Goal: Check status: Check status

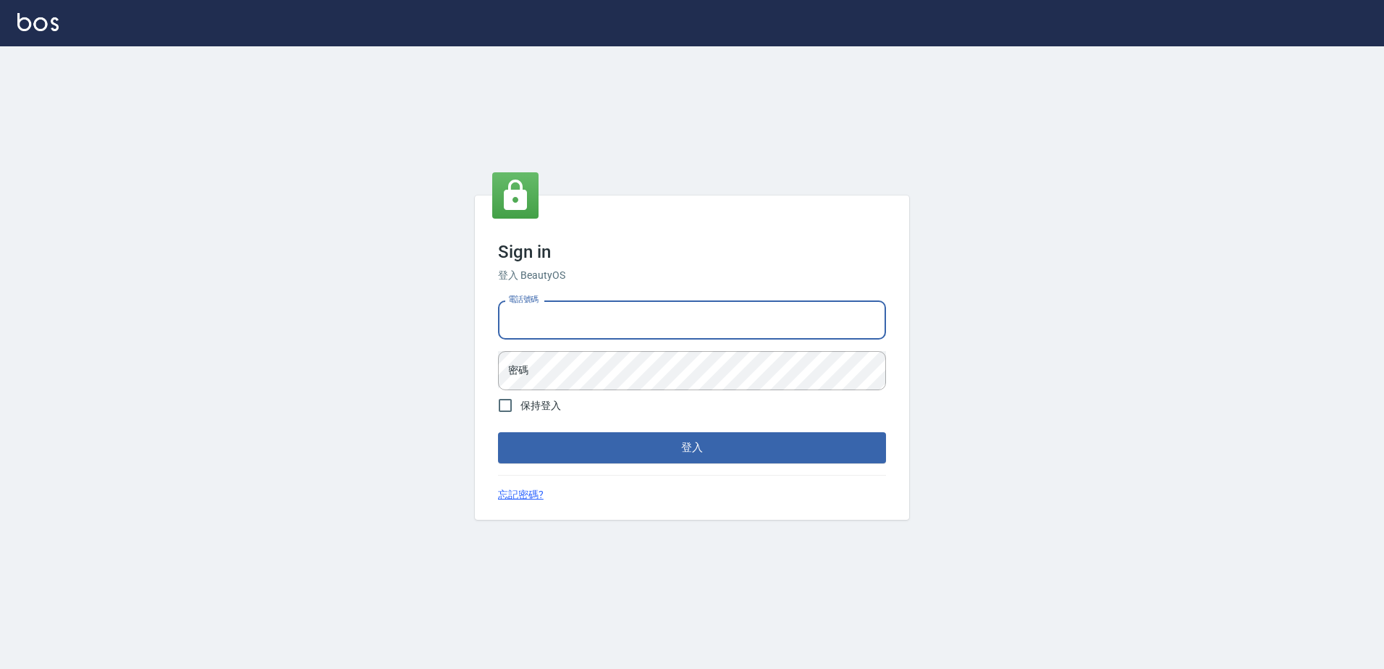
click at [608, 313] on input "電話號碼" at bounding box center [692, 319] width 388 height 39
type input "0426865599"
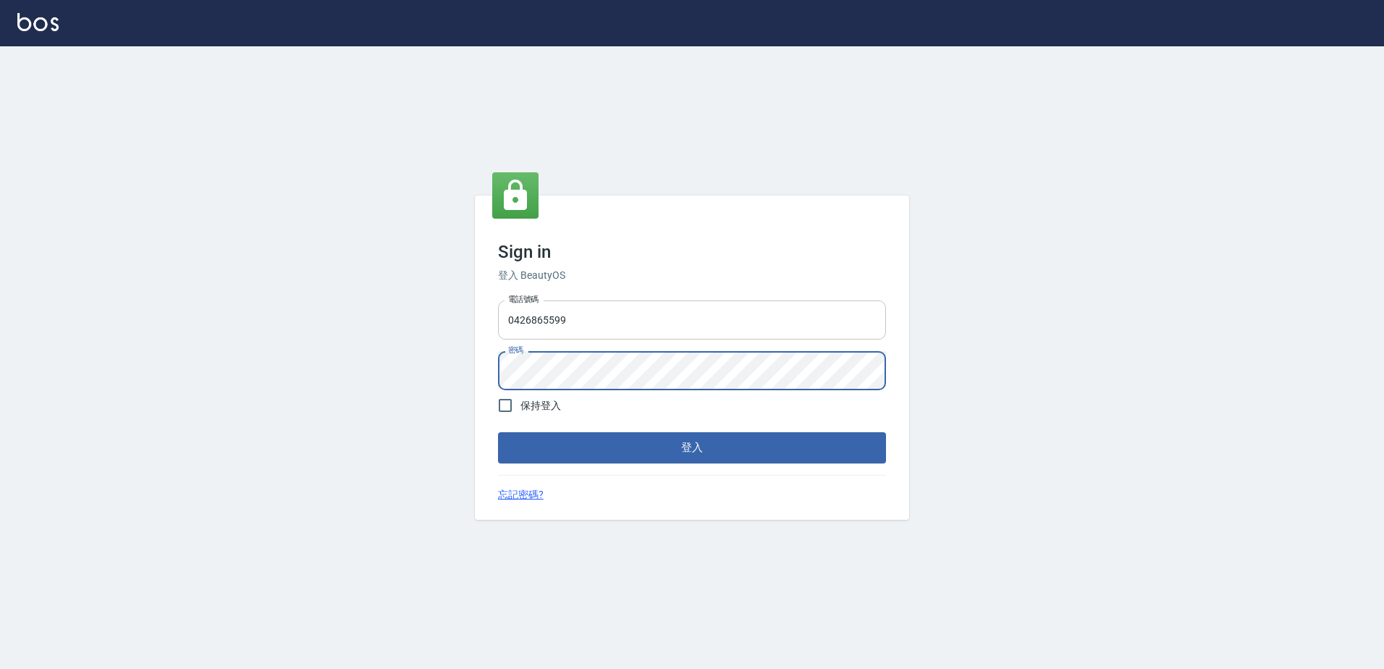
click at [498, 432] on button "登入" at bounding box center [692, 447] width 388 height 30
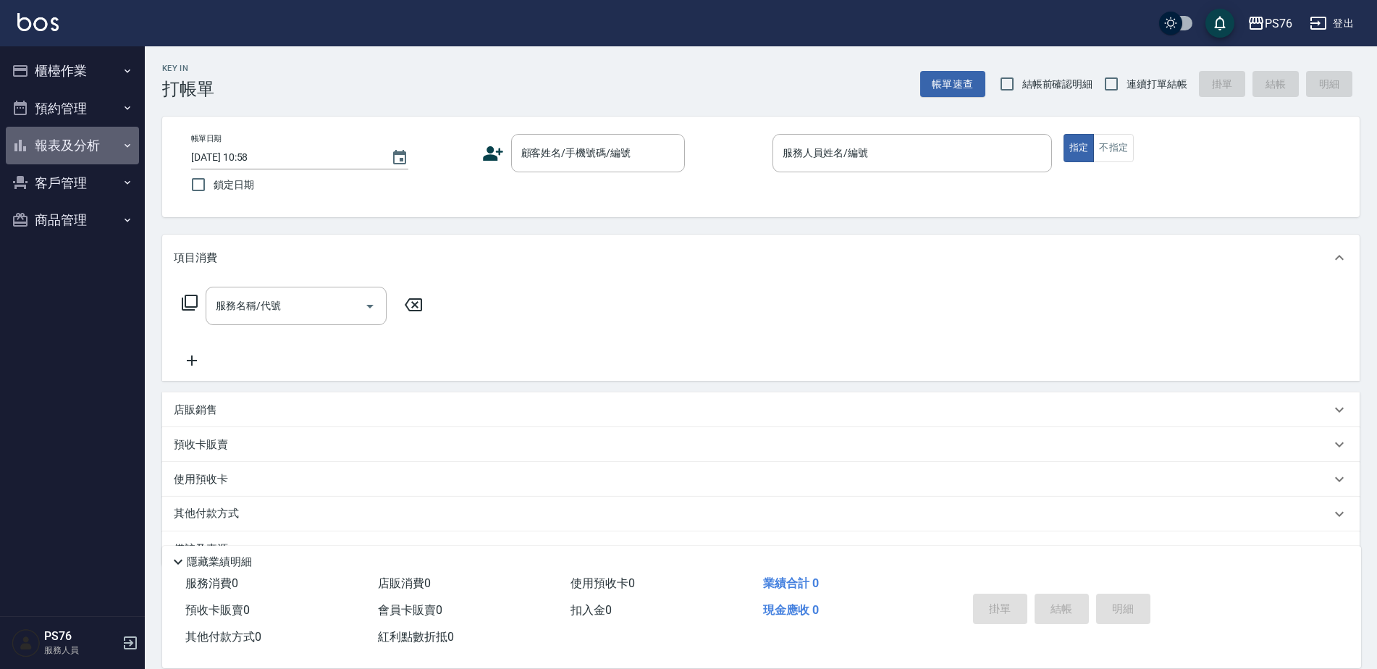
click at [123, 140] on icon "button" at bounding box center [128, 146] width 12 height 12
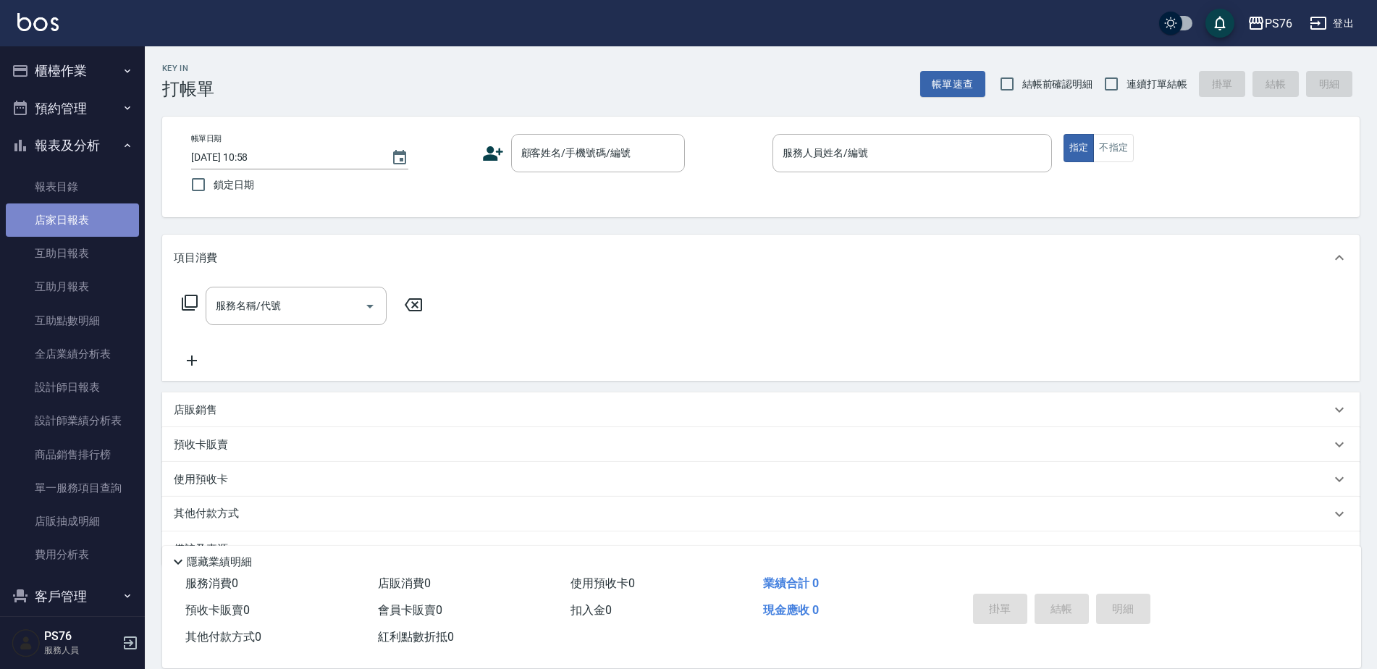
click at [108, 205] on link "店家日報表" at bounding box center [72, 219] width 133 height 33
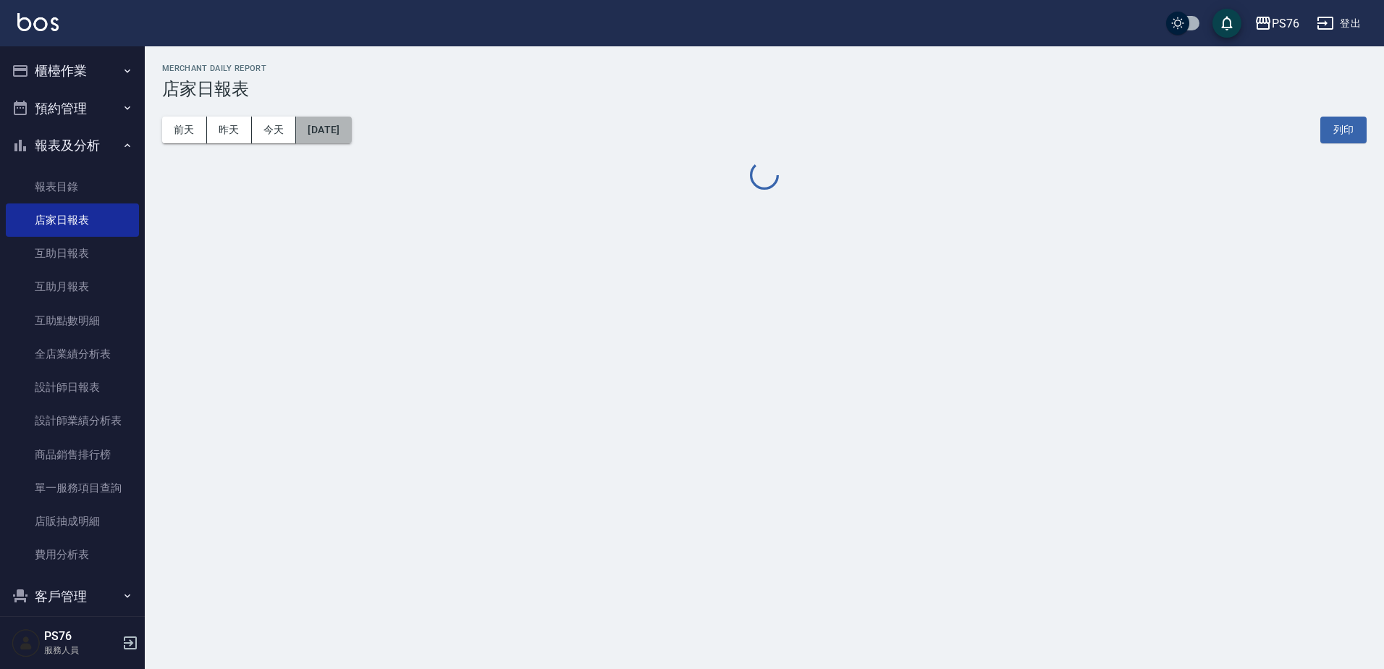
click at [317, 132] on button "[DATE]" at bounding box center [323, 130] width 55 height 27
click at [334, 126] on button "[DATE]" at bounding box center [323, 130] width 55 height 27
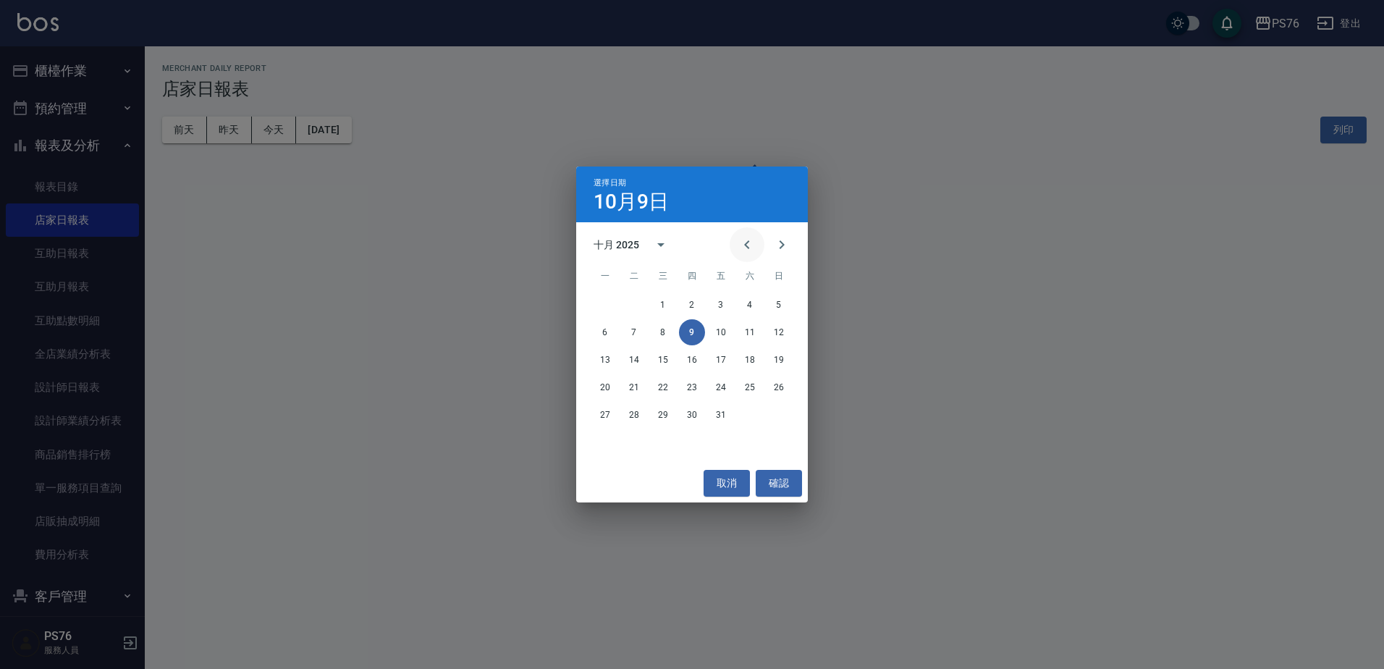
click at [751, 245] on icon "Previous month" at bounding box center [747, 244] width 17 height 17
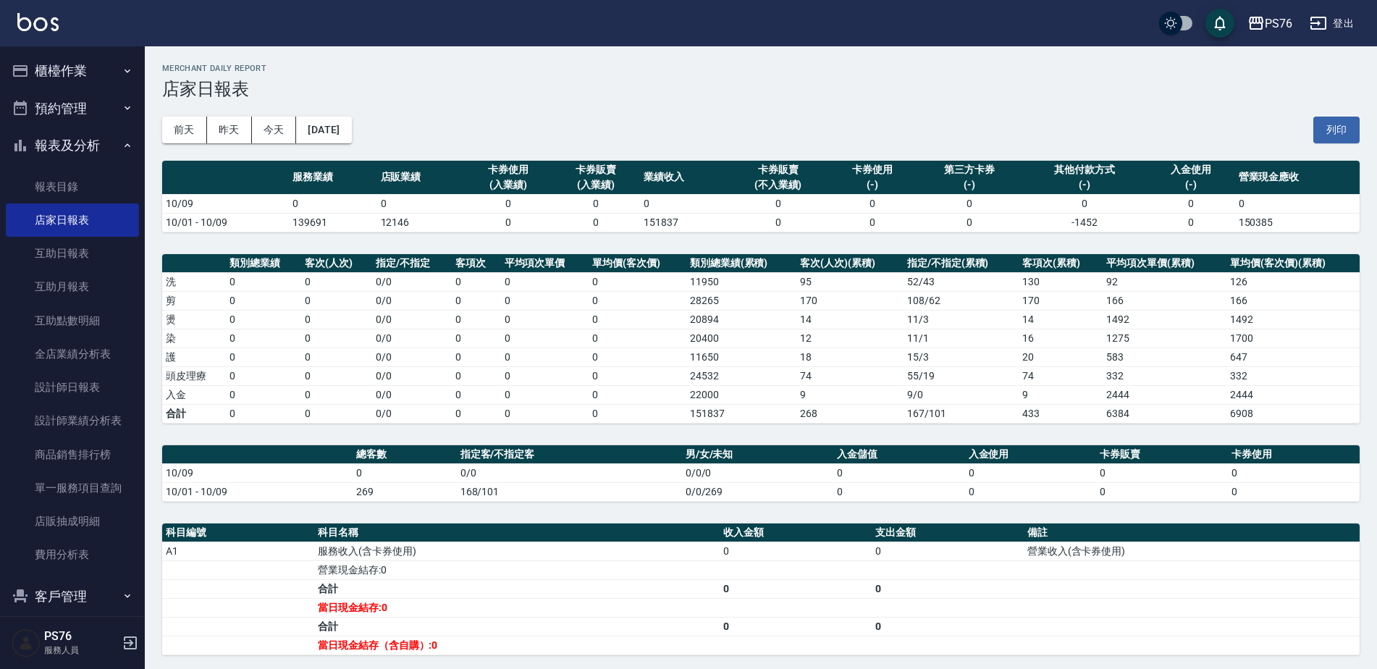
click at [392, 130] on div "[DATE] [DATE] [DATE] [DATE] 列印" at bounding box center [761, 130] width 1198 height 62
click at [345, 131] on button "[DATE]" at bounding box center [323, 130] width 55 height 27
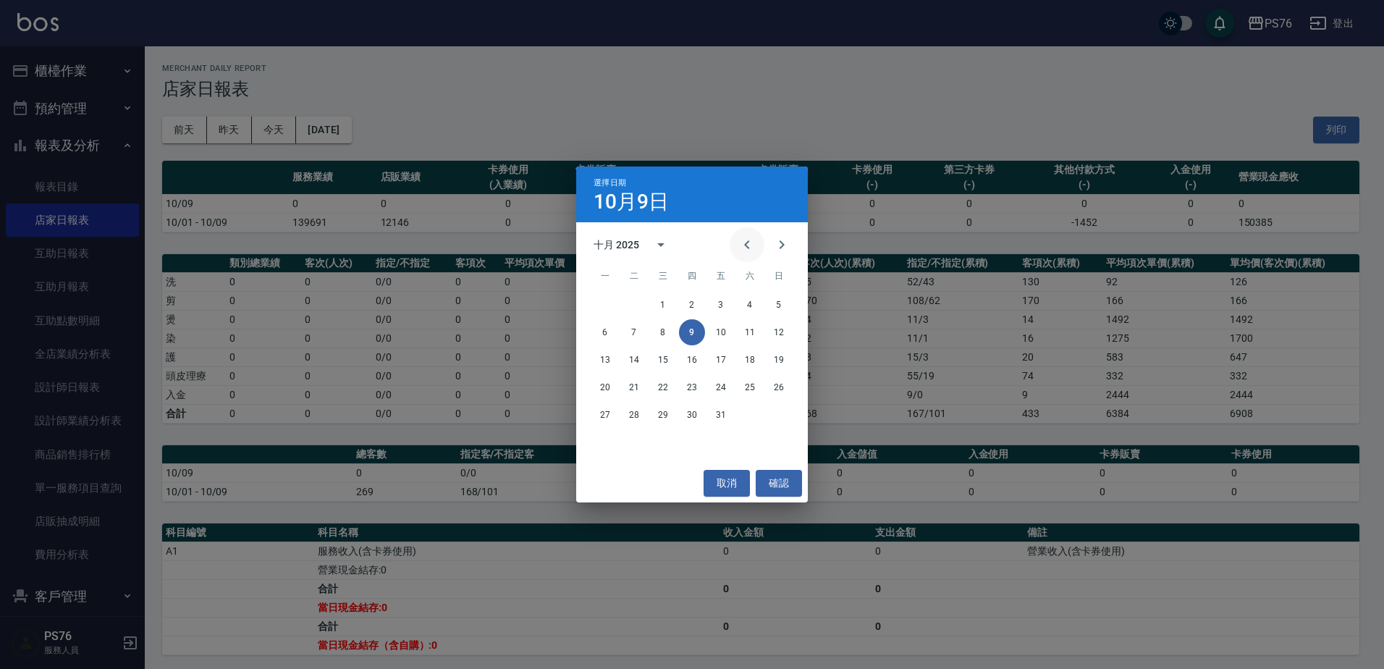
click at [754, 237] on icon "Previous month" at bounding box center [747, 244] width 17 height 17
click at [775, 416] on button "31" at bounding box center [779, 415] width 26 height 26
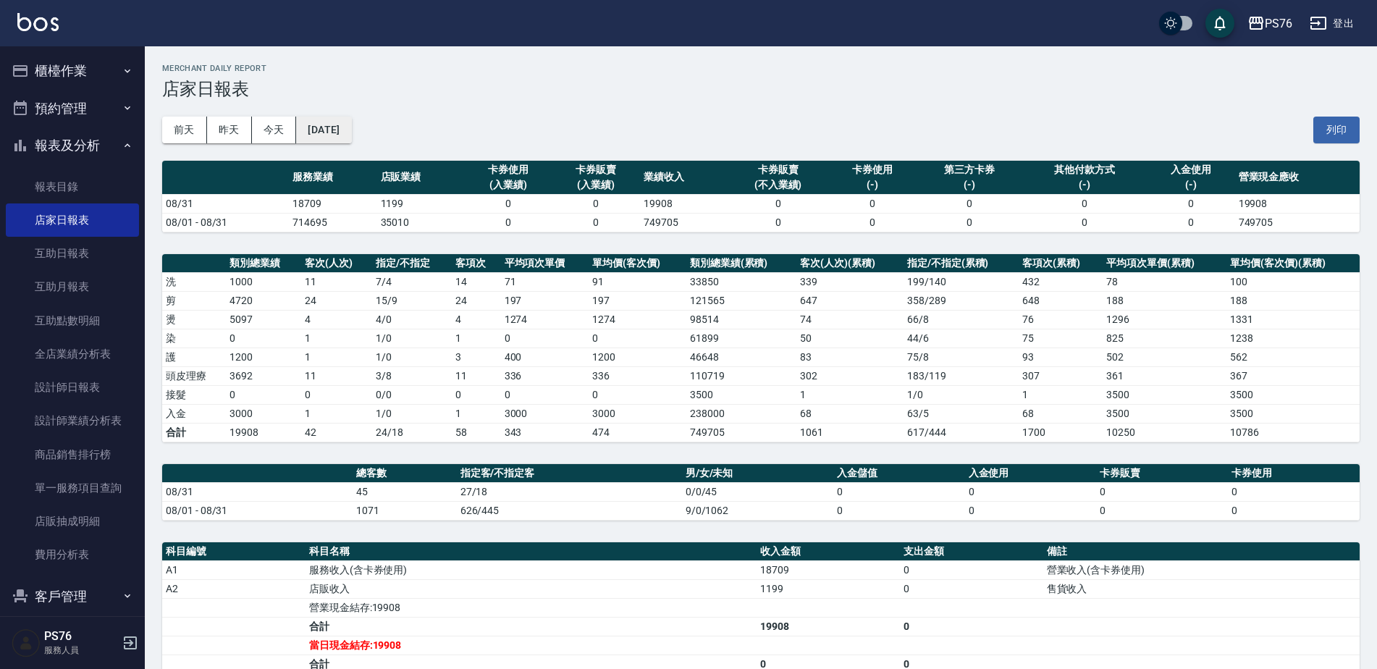
click at [351, 119] on button "[DATE]" at bounding box center [323, 130] width 55 height 27
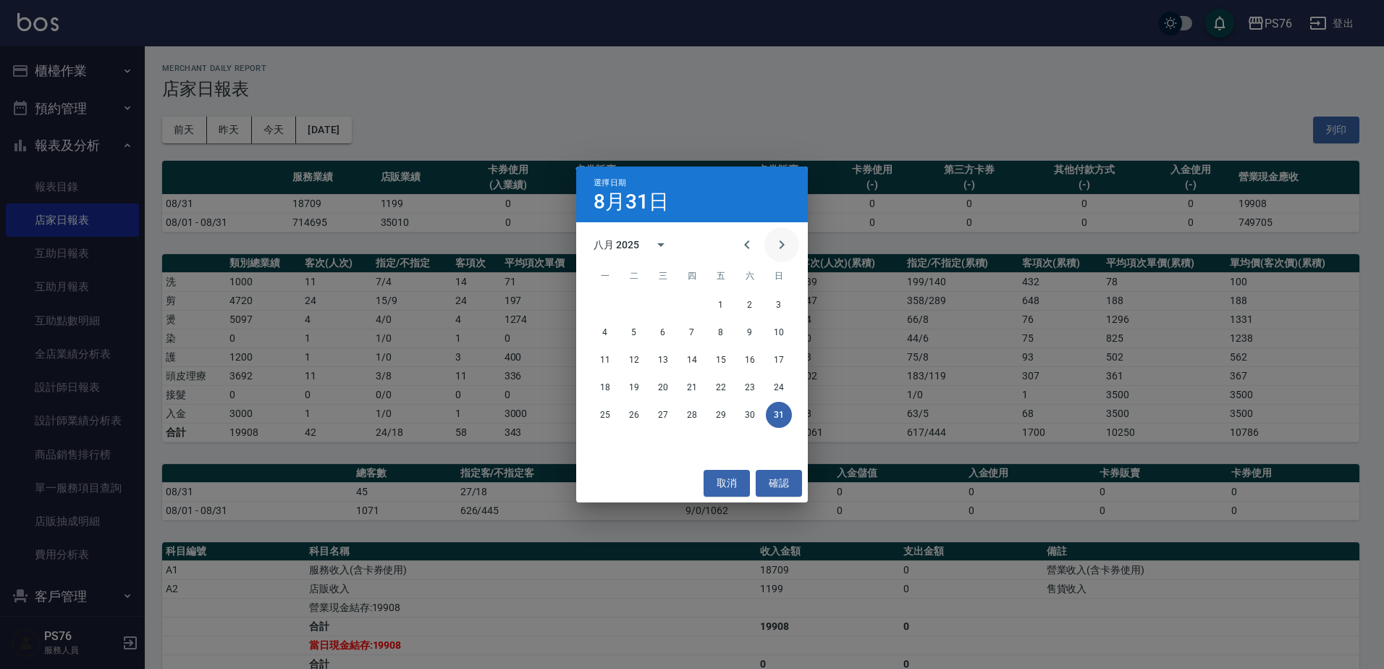
click at [778, 245] on icon "Next month" at bounding box center [781, 244] width 17 height 17
click at [640, 419] on button "30" at bounding box center [634, 415] width 26 height 26
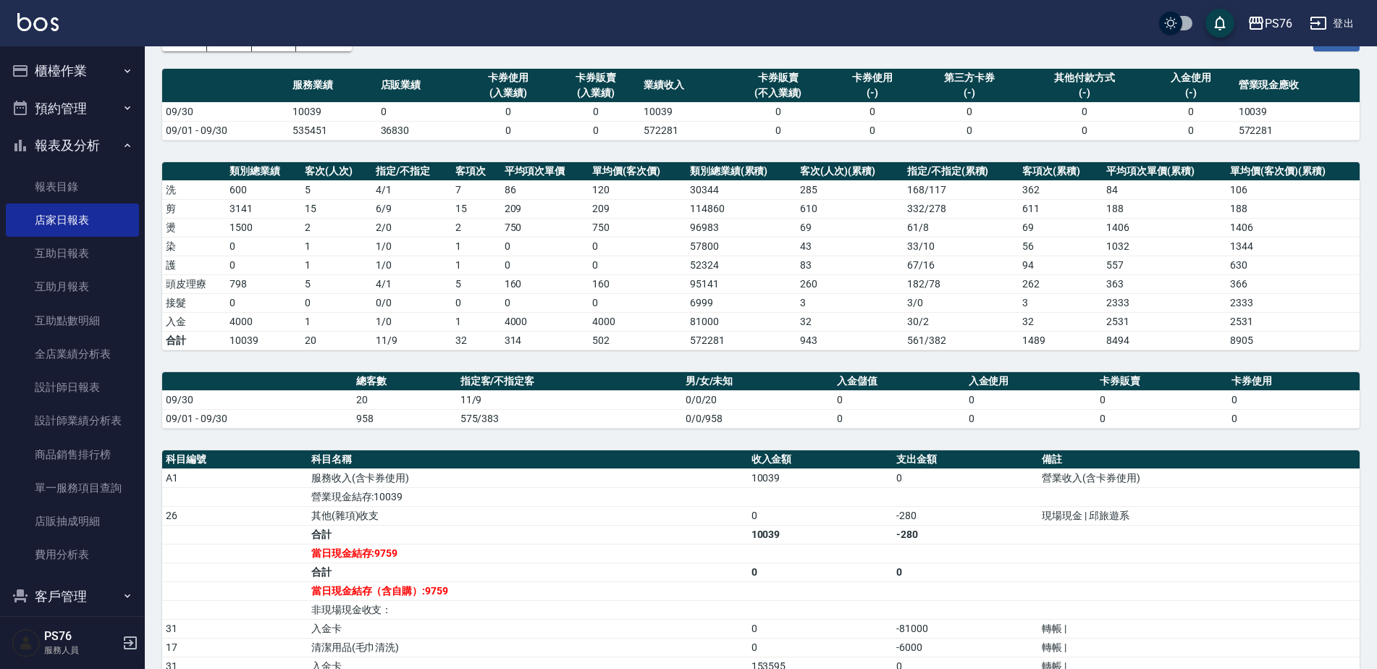
scroll to position [96, 0]
